Goal: Task Accomplishment & Management: Complete application form

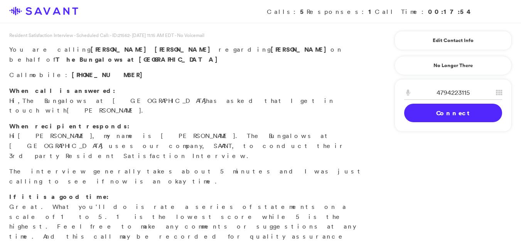
click at [30, 192] on p "If it is a good time: Great. What you'll do is rate a series of statements on a…" at bounding box center [187, 221] width 356 height 59
click at [463, 114] on link "Connect" at bounding box center [453, 113] width 98 height 19
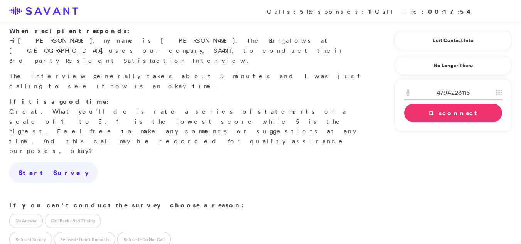
scroll to position [101, 0]
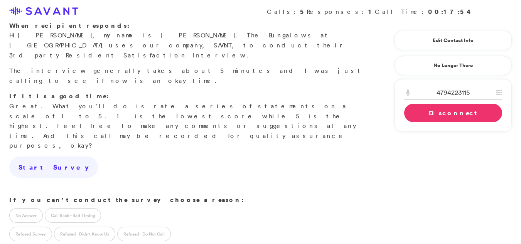
click at [437, 113] on link "Disconnect" at bounding box center [453, 113] width 98 height 19
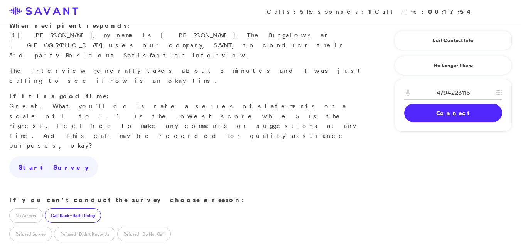
click at [51, 208] on label "Call Back - Bad Timing" at bounding box center [73, 215] width 56 height 15
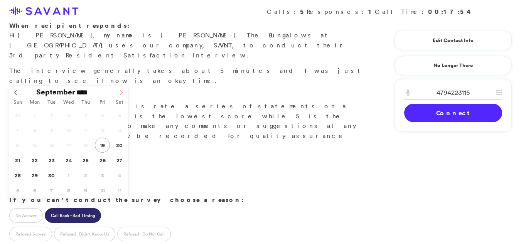
click at [122, 93] on icon at bounding box center [121, 92] width 5 height 5
type input "****"
click at [122, 93] on icon at bounding box center [121, 92] width 5 height 5
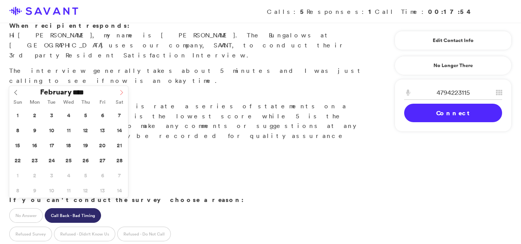
click at [122, 93] on icon at bounding box center [121, 92] width 5 height 5
type input "**********"
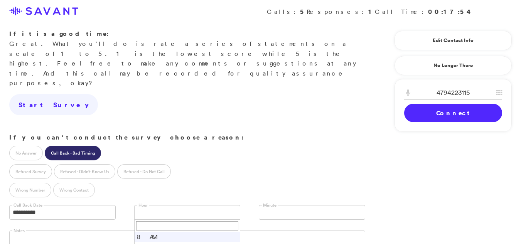
scroll to position [167, 0]
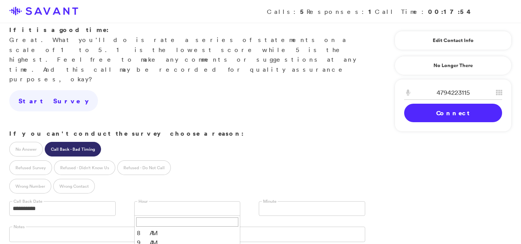
click at [277, 201] on link at bounding box center [312, 208] width 106 height 15
click at [265, 235] on li "30" at bounding box center [312, 240] width 106 height 10
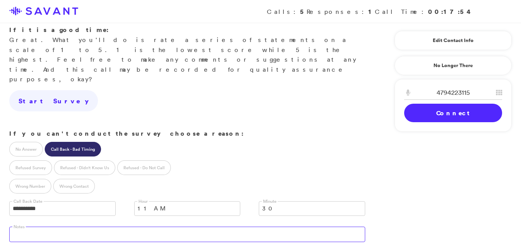
click at [205, 227] on textarea at bounding box center [187, 234] width 356 height 15
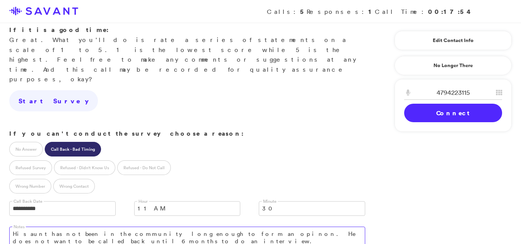
click at [58, 227] on textarea "His aunt has not been in the community long enough to form an opinon. He does n…" at bounding box center [187, 238] width 356 height 22
type textarea "The resident's aunt has not resided in the community long enough to provide mea…"
